Goal: Task Accomplishment & Management: Use online tool/utility

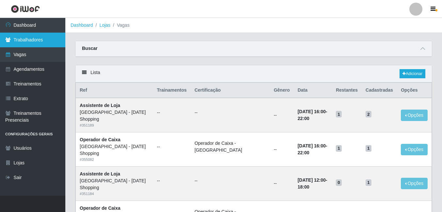
click at [23, 39] on link "Trabalhadores" at bounding box center [32, 40] width 65 height 15
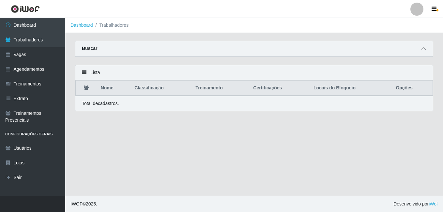
click at [424, 52] on span at bounding box center [424, 49] width 8 height 8
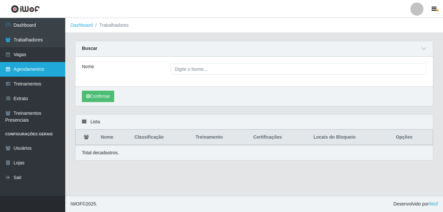
click at [20, 67] on link "Agendamentos" at bounding box center [32, 69] width 65 height 15
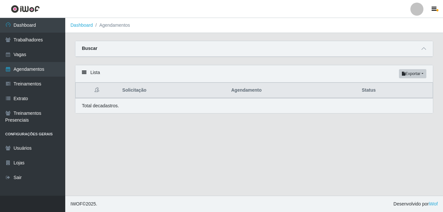
click at [420, 45] on div "Buscar" at bounding box center [254, 49] width 358 height 16
click at [422, 50] on icon at bounding box center [424, 48] width 5 height 5
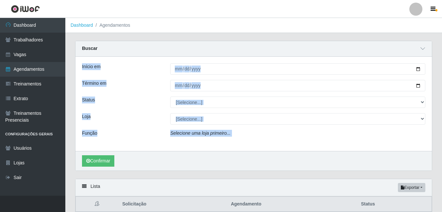
click at [184, 169] on div "Confirmar" at bounding box center [253, 161] width 356 height 20
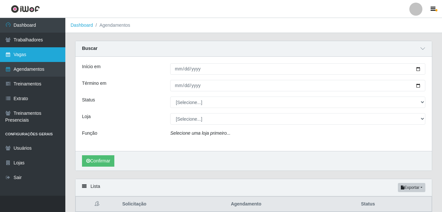
click at [28, 55] on link "Vagas" at bounding box center [32, 54] width 65 height 15
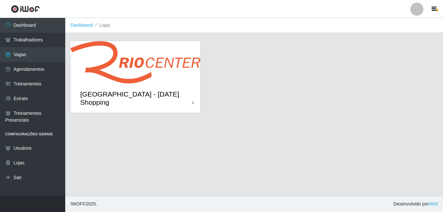
click at [171, 59] on img at bounding box center [136, 62] width 130 height 42
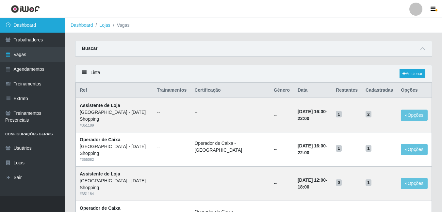
click at [15, 25] on link "Dashboard" at bounding box center [32, 25] width 65 height 15
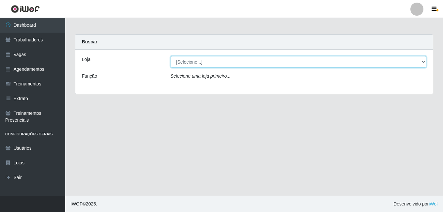
click at [177, 60] on select "[Selecione...] Rio Center - Natal Shopping" at bounding box center [299, 61] width 256 height 11
select select "471"
click at [171, 56] on select "[Selecione...] Rio Center - Natal Shopping" at bounding box center [299, 61] width 256 height 11
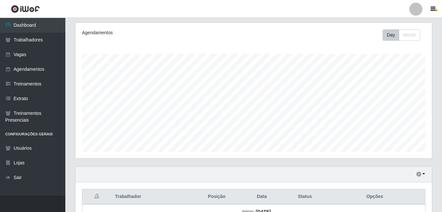
scroll to position [131, 0]
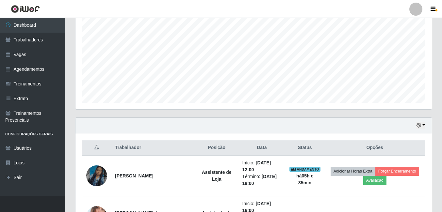
click at [427, 121] on div "Hoje 1 dia 3 dias 1 Semana Não encerrados" at bounding box center [253, 126] width 356 height 16
click at [425, 127] on button "button" at bounding box center [420, 126] width 9 height 8
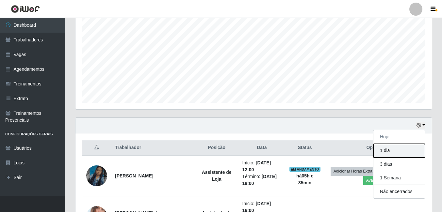
click at [396, 152] on button "1 dia" at bounding box center [399, 151] width 52 height 14
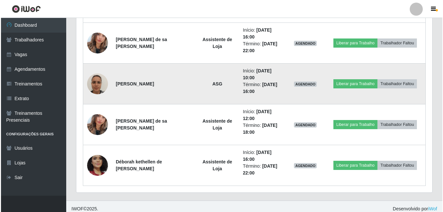
scroll to position [309, 0]
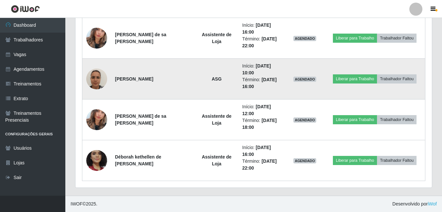
click at [93, 81] on img at bounding box center [96, 79] width 21 height 28
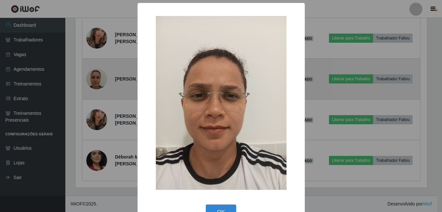
scroll to position [135, 353]
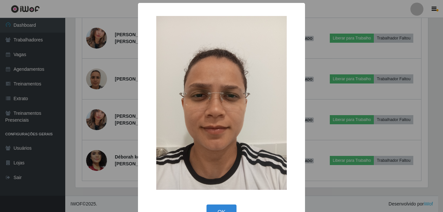
click at [315, 113] on div "× OK Cancel" at bounding box center [221, 106] width 443 height 212
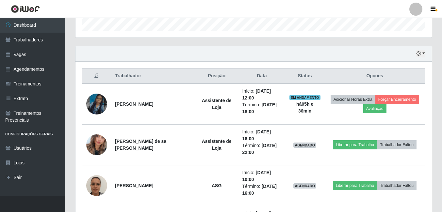
scroll to position [113, 0]
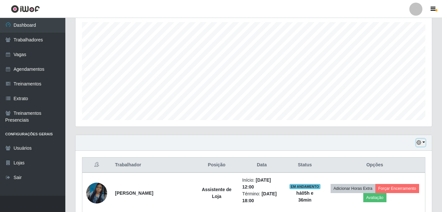
click at [421, 142] on icon "button" at bounding box center [418, 142] width 5 height 5
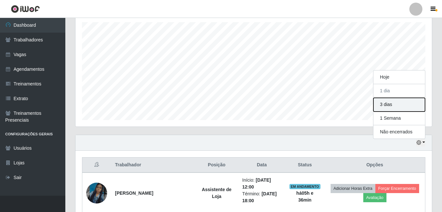
click at [384, 106] on button "3 dias" at bounding box center [399, 105] width 52 height 14
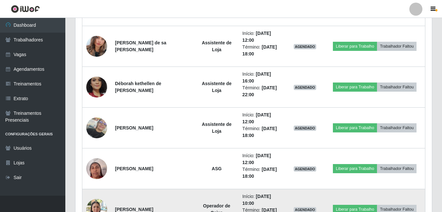
scroll to position [399, 0]
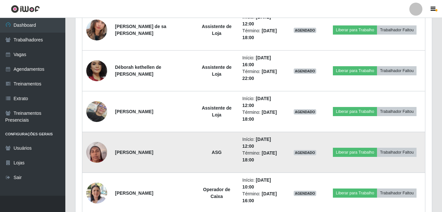
click at [96, 152] on img at bounding box center [96, 152] width 21 height 28
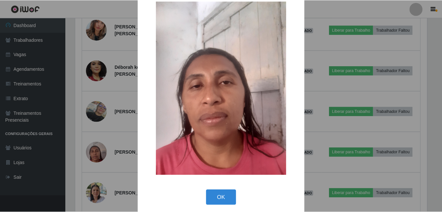
scroll to position [19, 0]
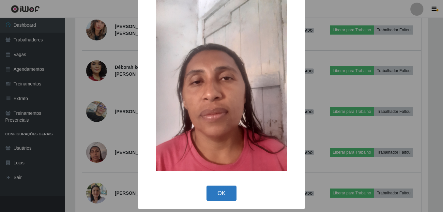
click at [219, 193] on button "OK" at bounding box center [222, 193] width 30 height 15
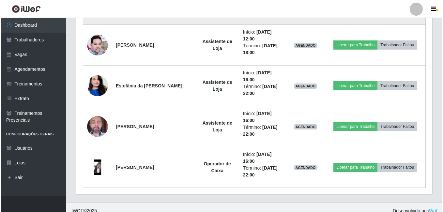
scroll to position [595, 0]
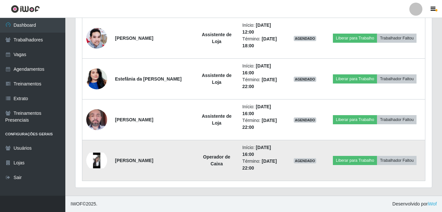
click at [96, 161] on img at bounding box center [96, 161] width 21 height 16
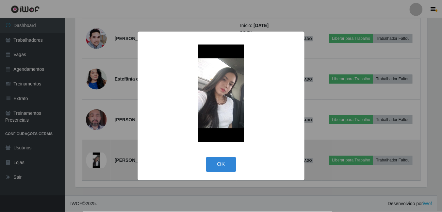
scroll to position [135, 353]
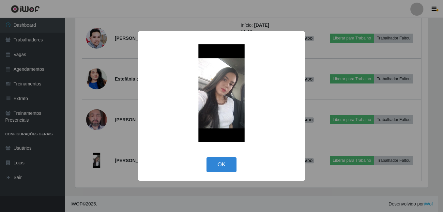
click at [226, 104] on img at bounding box center [221, 93] width 131 height 98
click at [224, 163] on button "OK" at bounding box center [222, 164] width 30 height 15
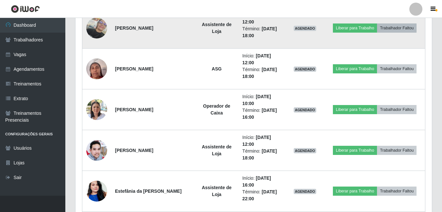
scroll to position [464, 0]
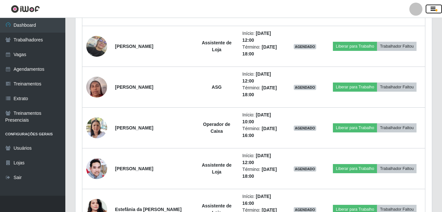
click at [435, 8] on icon "button" at bounding box center [432, 9] width 5 height 6
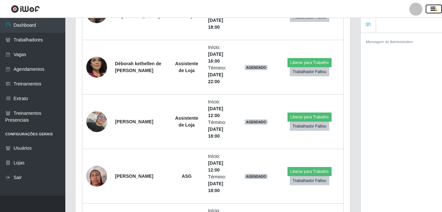
scroll to position [0, 0]
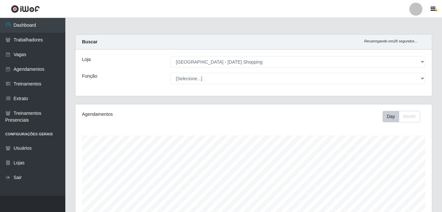
select select "471"
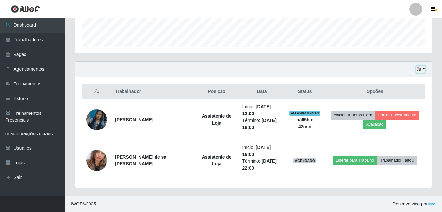
click at [422, 69] on button "button" at bounding box center [420, 70] width 9 height 8
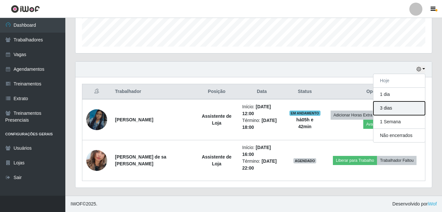
click at [387, 108] on button "3 dias" at bounding box center [399, 109] width 52 height 14
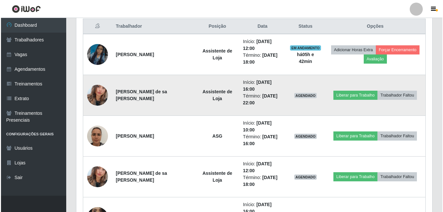
scroll to position [203, 0]
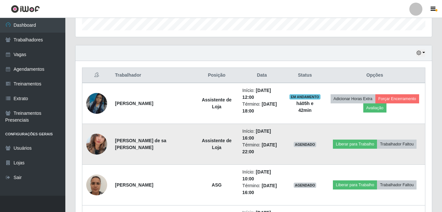
click at [97, 141] on img at bounding box center [96, 144] width 21 height 37
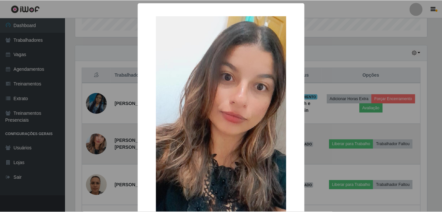
scroll to position [135, 353]
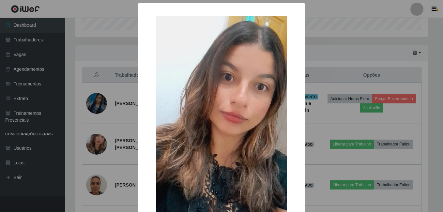
click at [113, 142] on div "× OK Cancel" at bounding box center [221, 106] width 443 height 212
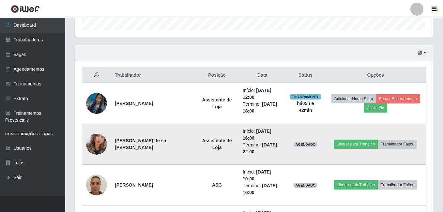
scroll to position [135, 356]
click at [363, 144] on button "Liberar para Trabalho" at bounding box center [355, 144] width 44 height 9
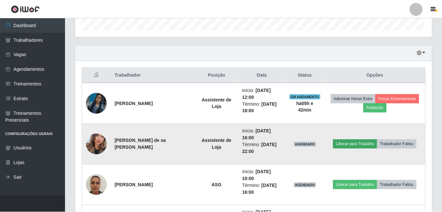
scroll to position [135, 353]
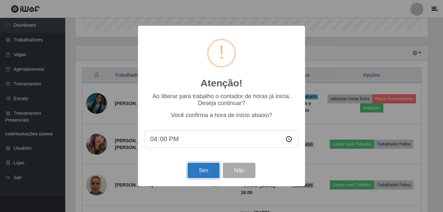
click at [194, 174] on button "Sim" at bounding box center [204, 170] width 32 height 15
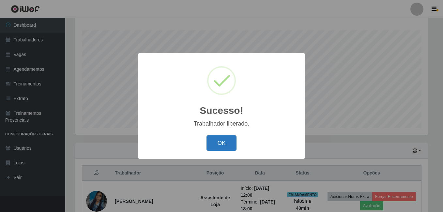
click at [213, 143] on button "OK" at bounding box center [222, 142] width 30 height 15
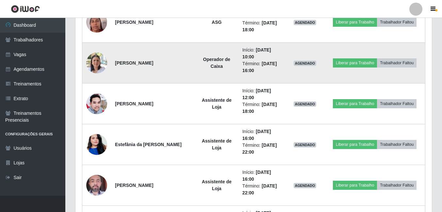
scroll to position [530, 0]
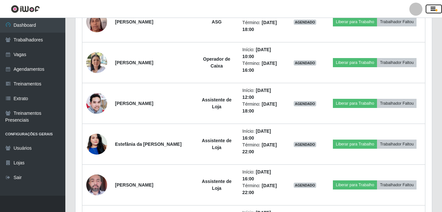
click at [435, 9] on button "button" at bounding box center [433, 9] width 16 height 9
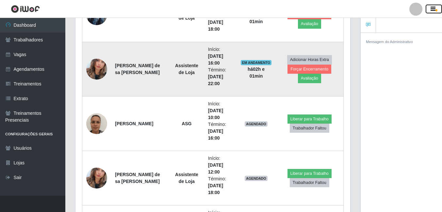
scroll to position [203, 0]
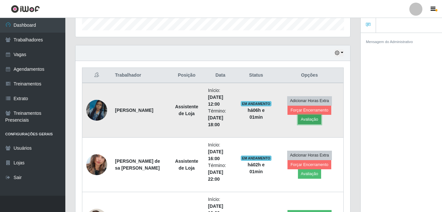
click at [309, 121] on button "Avaliação" at bounding box center [309, 119] width 23 height 9
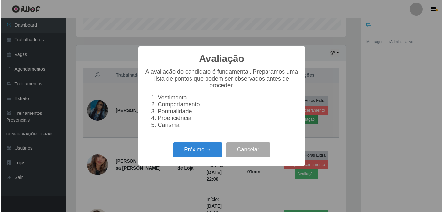
scroll to position [135, 271]
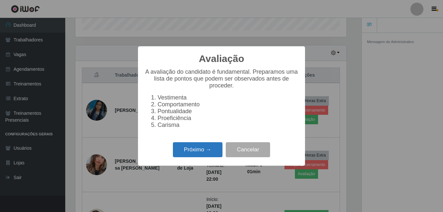
click at [200, 158] on button "Próximo →" at bounding box center [198, 149] width 50 height 15
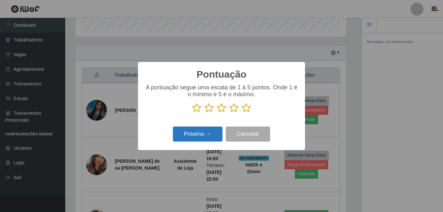
scroll to position [326314, 326179]
click at [245, 113] on icon at bounding box center [246, 108] width 9 height 10
click at [242, 113] on input "radio" at bounding box center [242, 113] width 0 height 0
click at [199, 129] on button "Próximo →" at bounding box center [198, 134] width 50 height 15
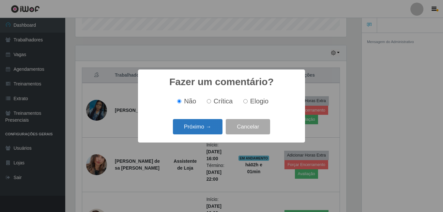
click at [200, 131] on button "Próximo →" at bounding box center [198, 126] width 50 height 15
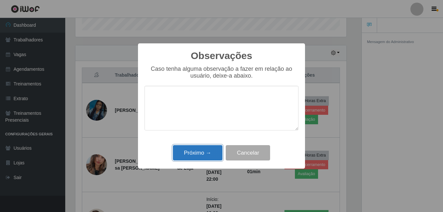
click at [201, 153] on button "Próximo →" at bounding box center [198, 152] width 50 height 15
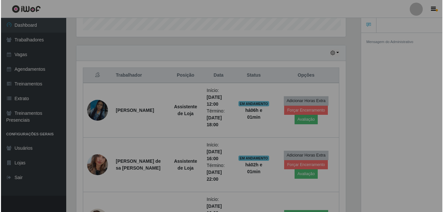
scroll to position [135, 275]
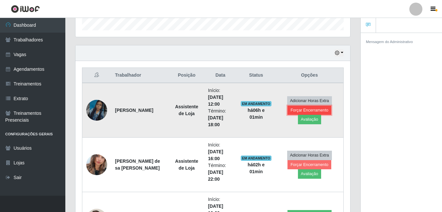
click at [297, 112] on button "Forçar Encerramento" at bounding box center [309, 110] width 44 height 9
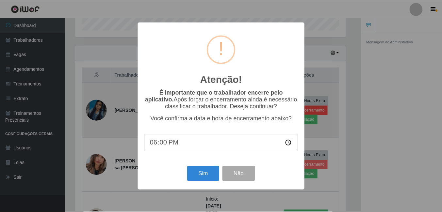
scroll to position [135, 271]
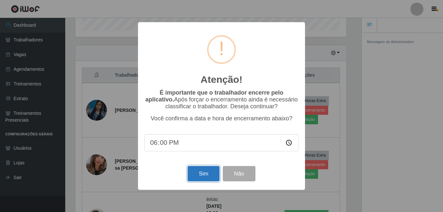
click at [210, 171] on button "Sim" at bounding box center [204, 173] width 32 height 15
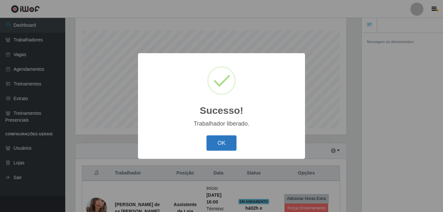
click at [231, 135] on div "OK Cancel" at bounding box center [222, 143] width 154 height 19
click at [230, 140] on button "OK" at bounding box center [222, 142] width 30 height 15
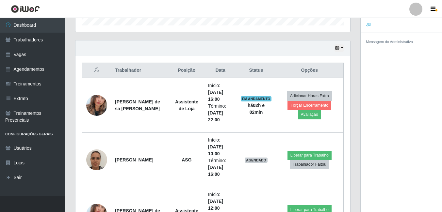
scroll to position [170, 0]
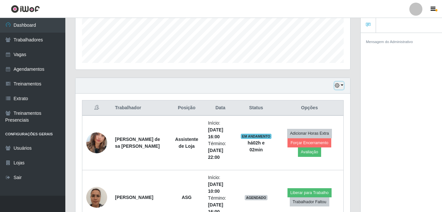
click at [343, 85] on button "button" at bounding box center [338, 86] width 9 height 8
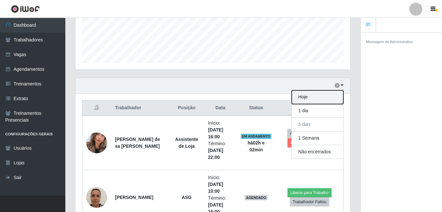
click at [311, 97] on button "Hoje" at bounding box center [318, 97] width 52 height 14
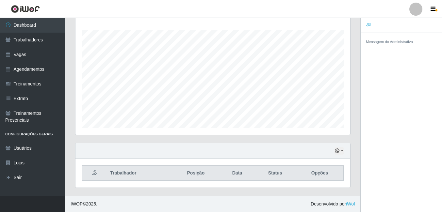
scroll to position [160, 0]
